Goal: Task Accomplishment & Management: Manage account settings

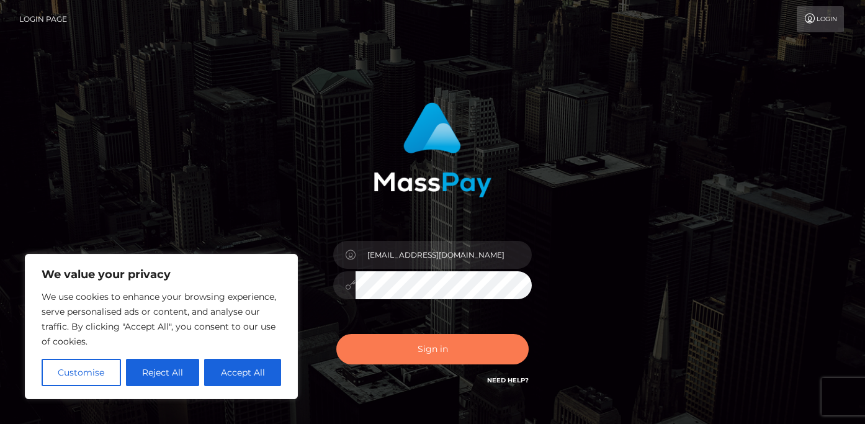
click at [401, 348] on button "Sign in" at bounding box center [432, 349] width 192 height 30
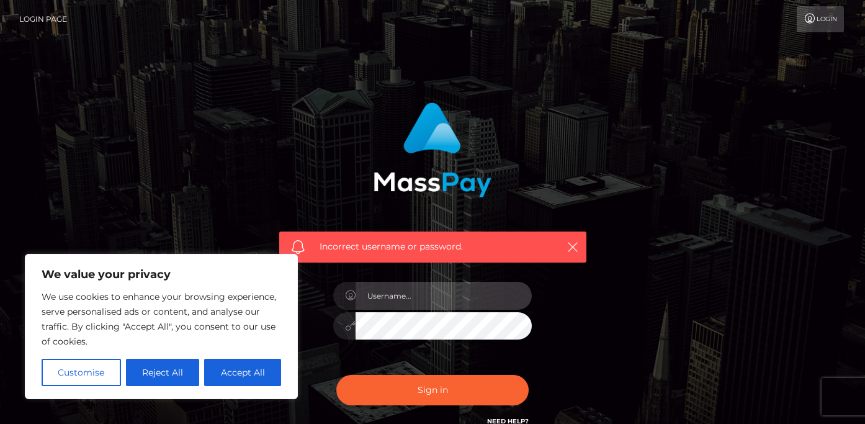
click at [389, 293] on input "text" at bounding box center [444, 296] width 176 height 28
type input "[EMAIL_ADDRESS][DOMAIN_NAME]"
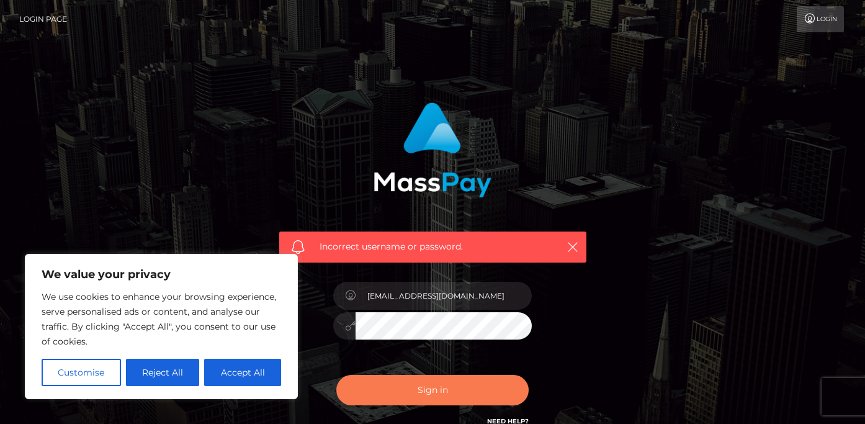
click at [437, 382] on button "Sign in" at bounding box center [432, 390] width 192 height 30
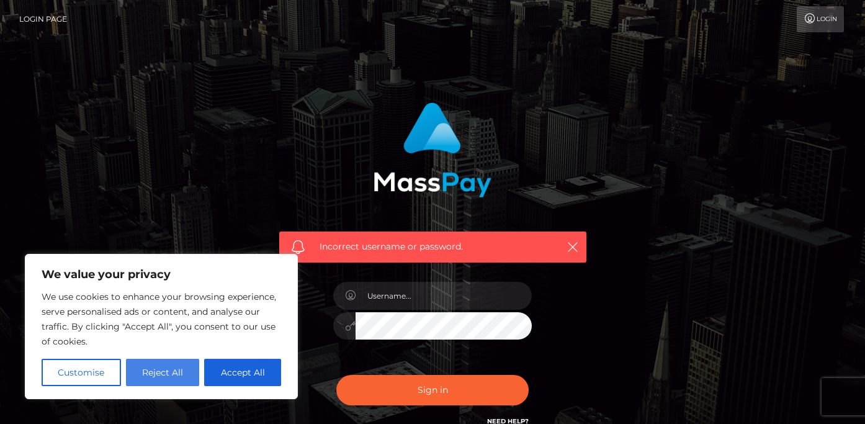
click at [143, 370] on button "Reject All" at bounding box center [163, 372] width 74 height 27
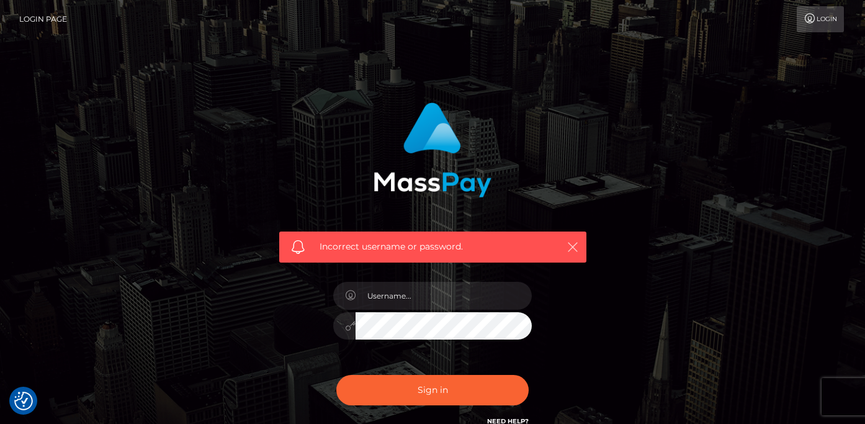
click at [575, 246] on icon "button" at bounding box center [573, 247] width 12 height 12
click at [574, 246] on icon "button" at bounding box center [573, 247] width 12 height 12
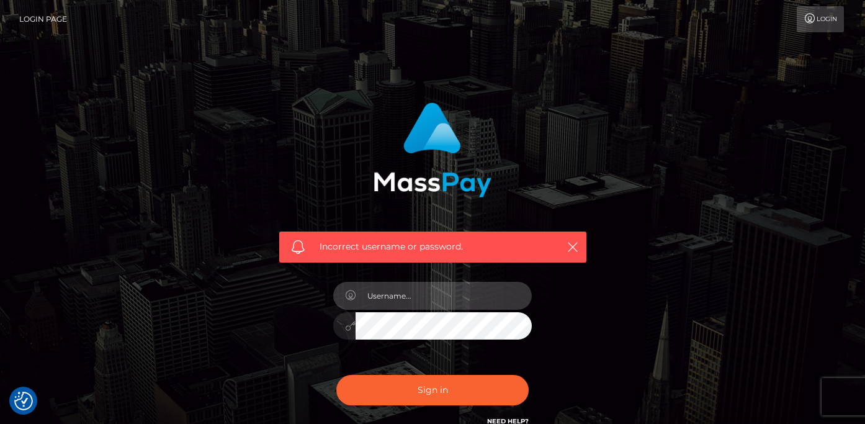
click at [492, 289] on input "text" at bounding box center [444, 296] width 176 height 28
type input "topi46x@gmail.com"
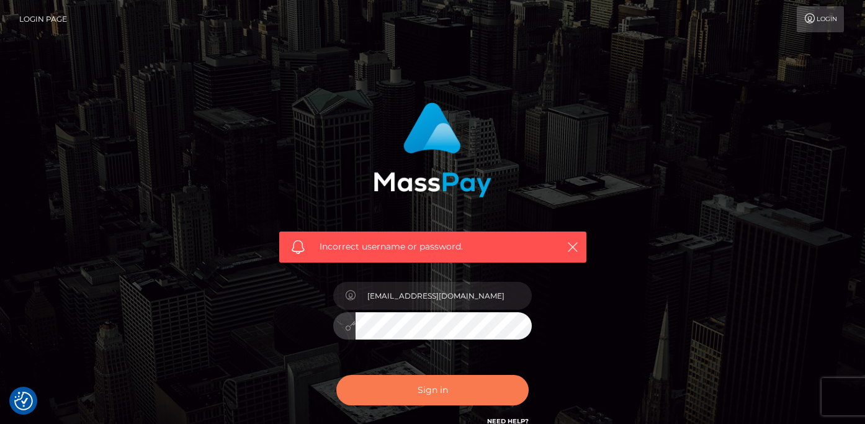
click at [381, 379] on button "Sign in" at bounding box center [432, 390] width 192 height 30
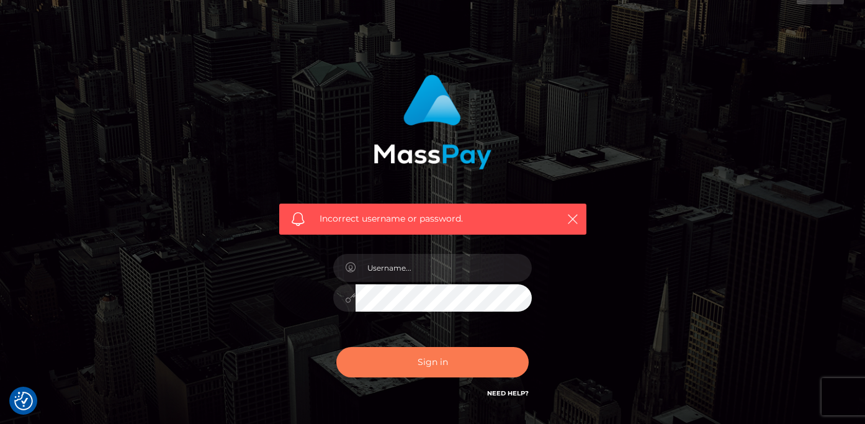
scroll to position [64, 0]
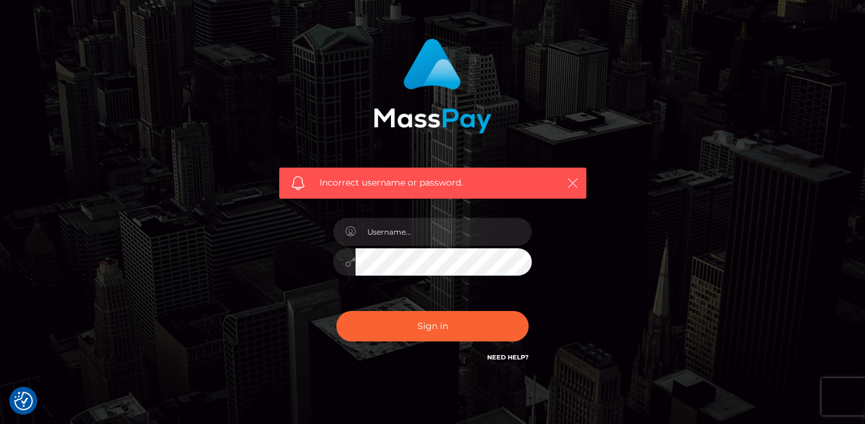
click at [570, 183] on icon "button" at bounding box center [573, 183] width 12 height 12
